Goal: Transaction & Acquisition: Purchase product/service

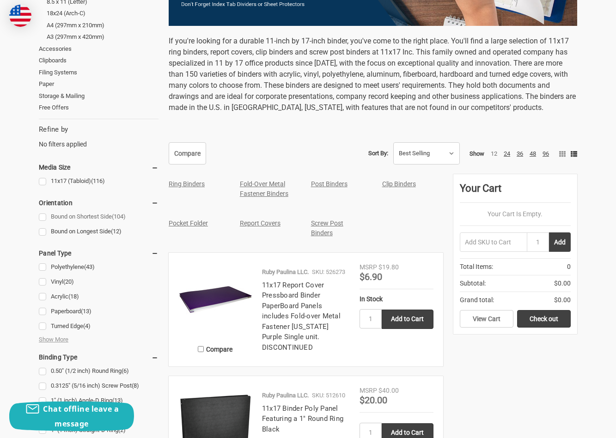
click at [77, 211] on link "Bound on Shortest Side (104)" at bounding box center [99, 217] width 120 height 12
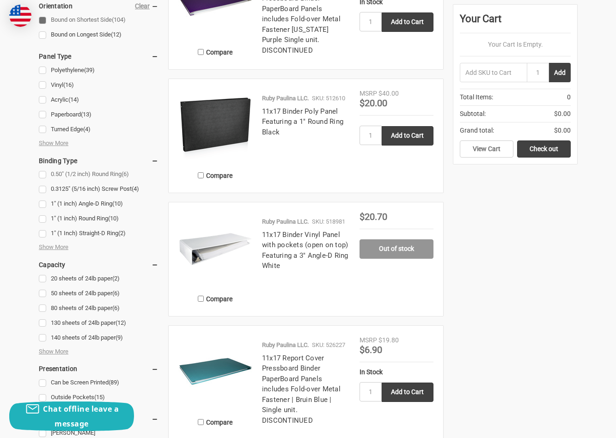
scroll to position [514, 0]
click at [58, 242] on span "Show More" at bounding box center [54, 246] width 30 height 9
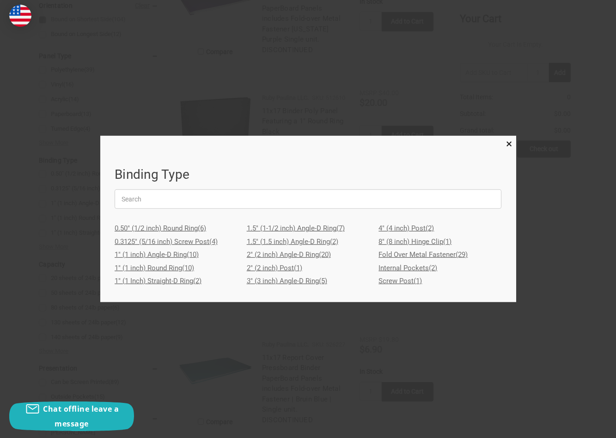
click at [258, 266] on link "2" (2 inch) Post (1)" at bounding box center [308, 268] width 123 height 13
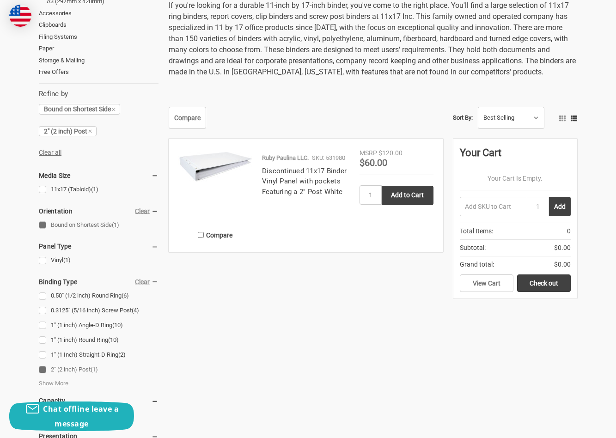
scroll to position [263, 0]
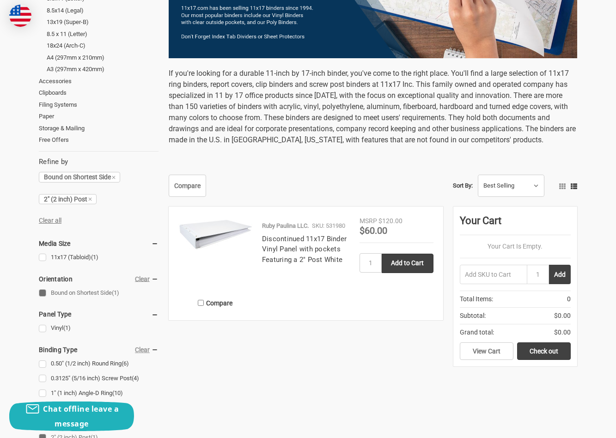
click at [210, 232] on img at bounding box center [215, 234] width 74 height 37
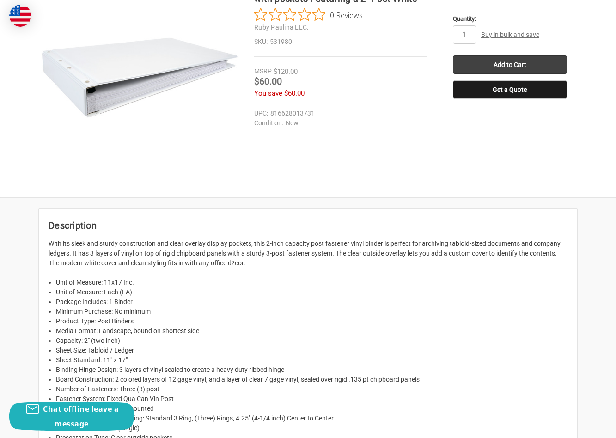
scroll to position [90, 0]
